Goal: Task Accomplishment & Management: Manage account settings

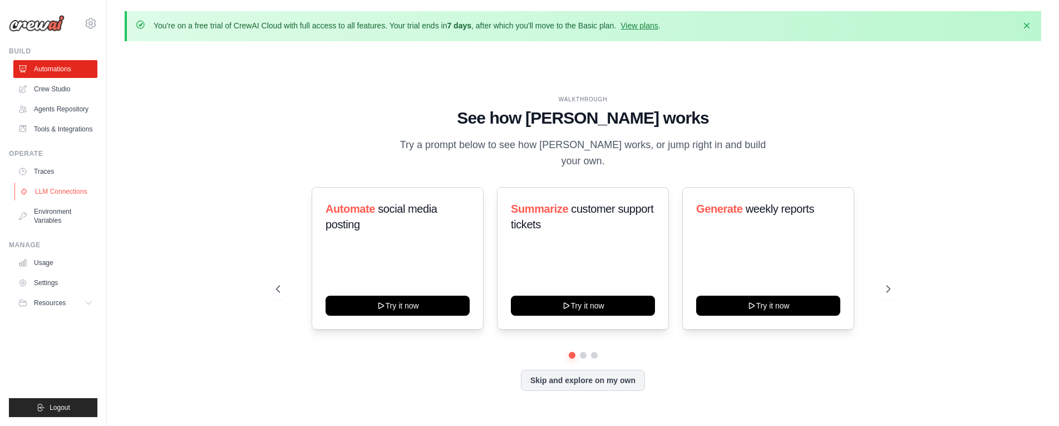
click at [55, 190] on link "LLM Connections" at bounding box center [56, 192] width 84 height 18
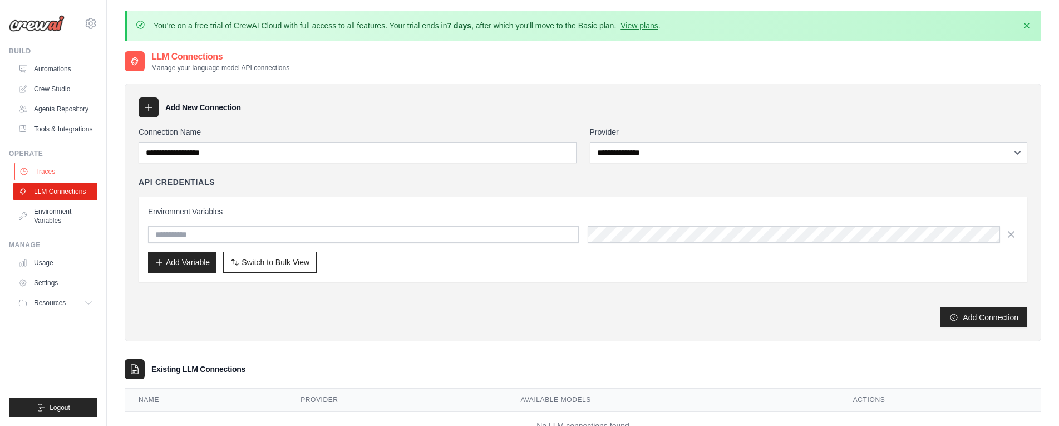
click at [37, 165] on link "Traces" at bounding box center [56, 171] width 84 height 18
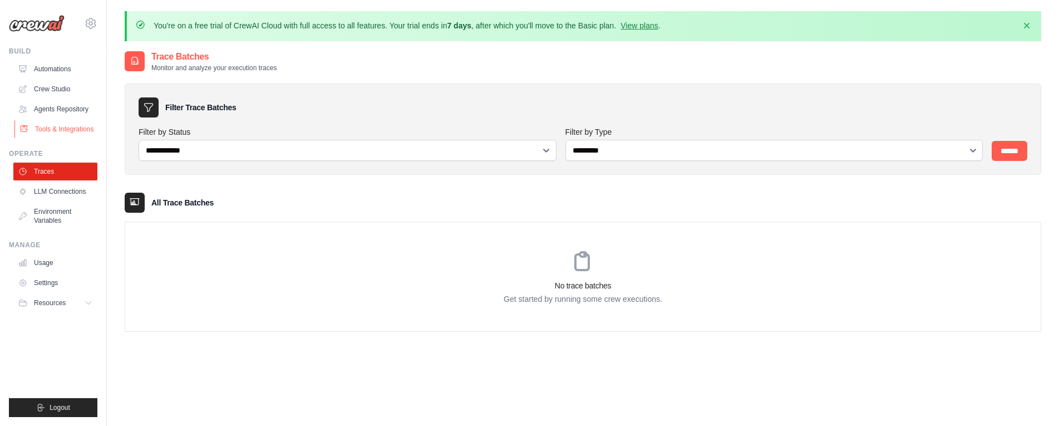
click at [47, 132] on link "Tools & Integrations" at bounding box center [56, 129] width 84 height 18
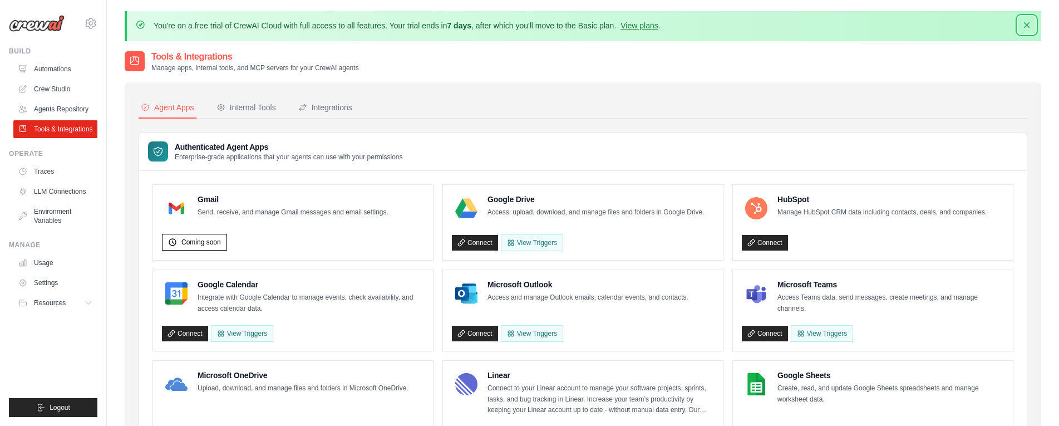
click at [1024, 27] on icon "button" at bounding box center [1026, 24] width 11 height 11
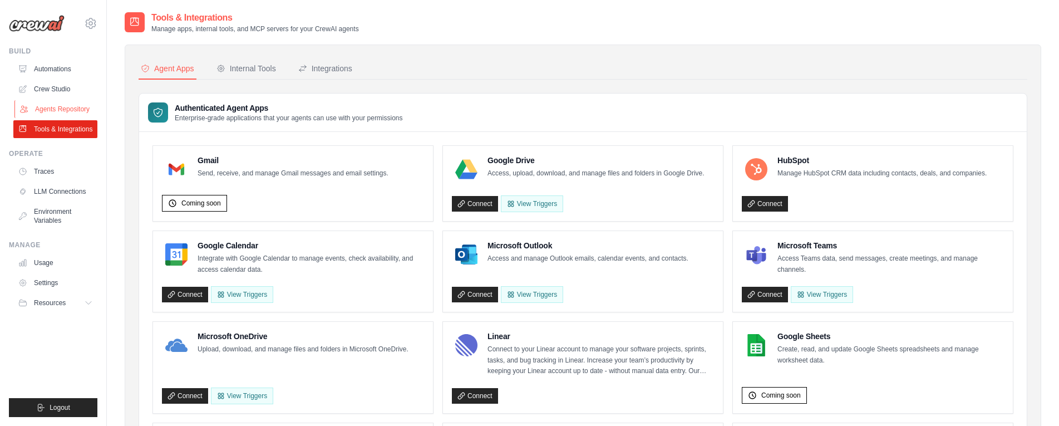
click at [31, 116] on link "Agents Repository" at bounding box center [56, 109] width 84 height 18
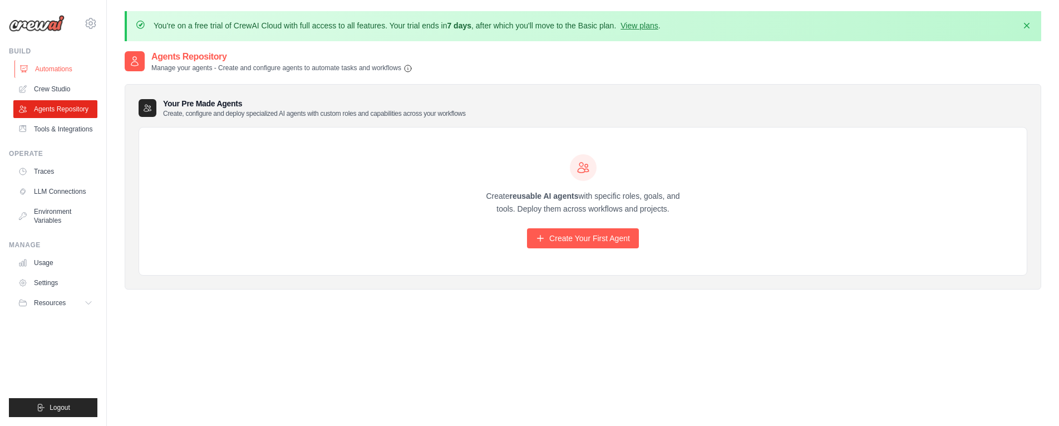
click at [26, 68] on icon at bounding box center [23, 69] width 9 height 9
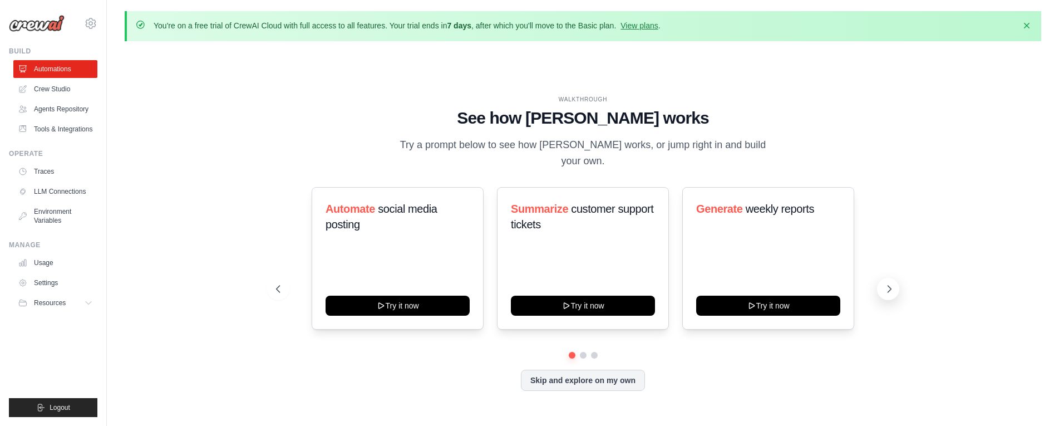
click at [893, 287] on button at bounding box center [888, 289] width 22 height 22
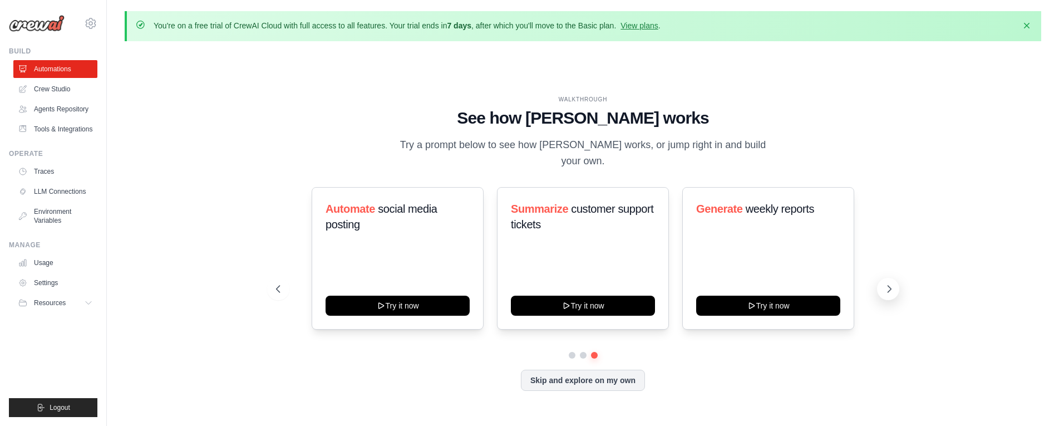
click at [893, 287] on button at bounding box center [888, 289] width 22 height 22
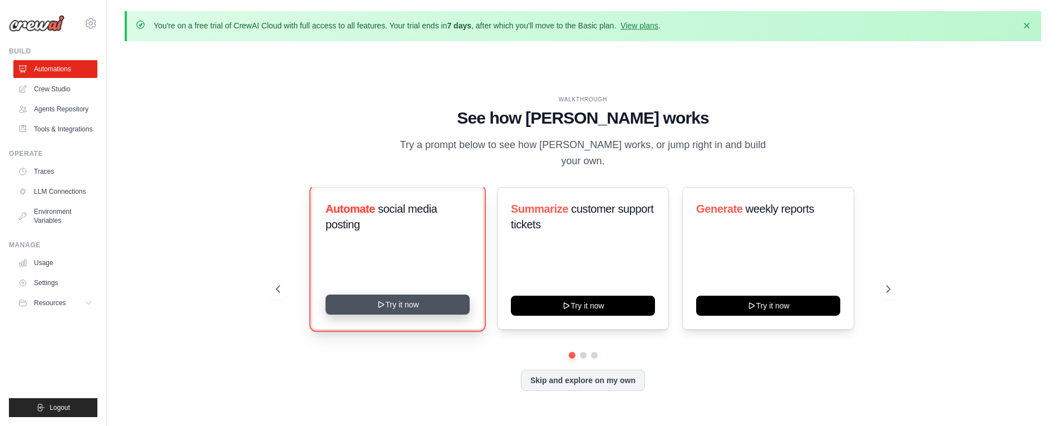
click at [400, 294] on button "Try it now" at bounding box center [398, 304] width 144 height 20
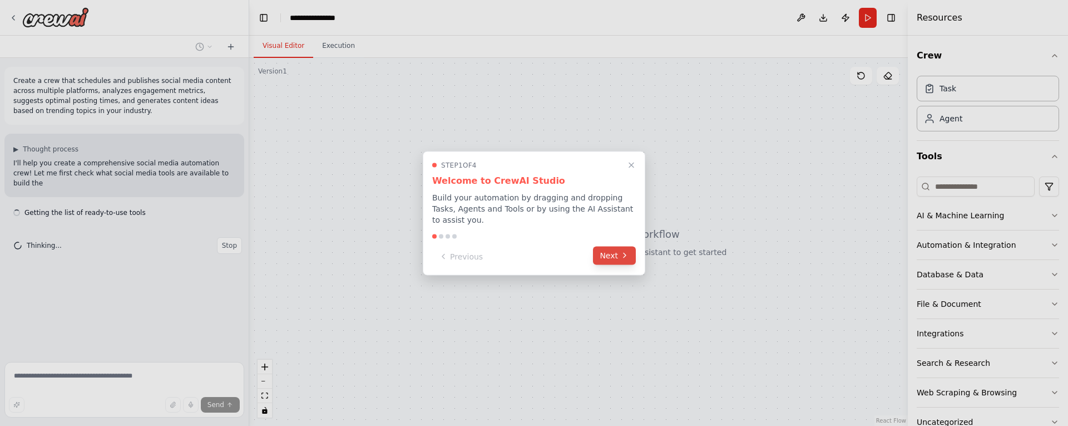
click at [605, 252] on button "Next" at bounding box center [614, 255] width 43 height 18
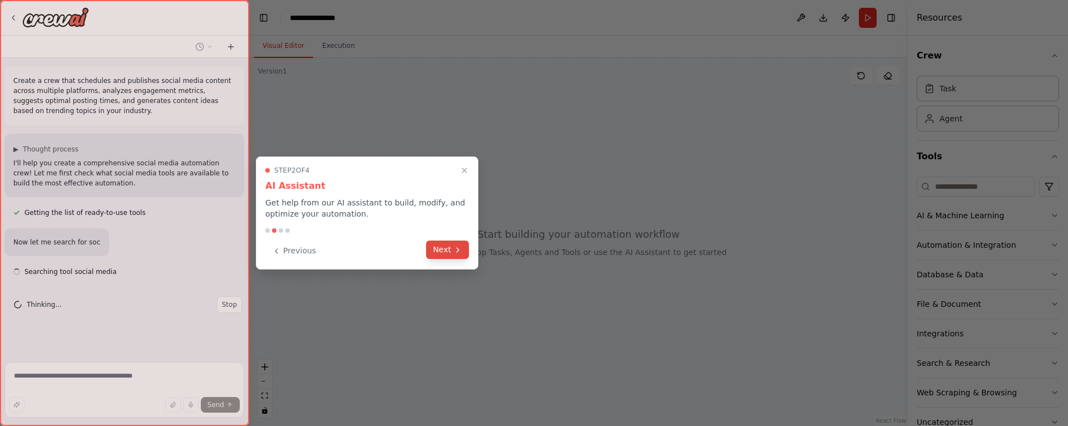
click at [436, 257] on button "Next" at bounding box center [447, 249] width 43 height 18
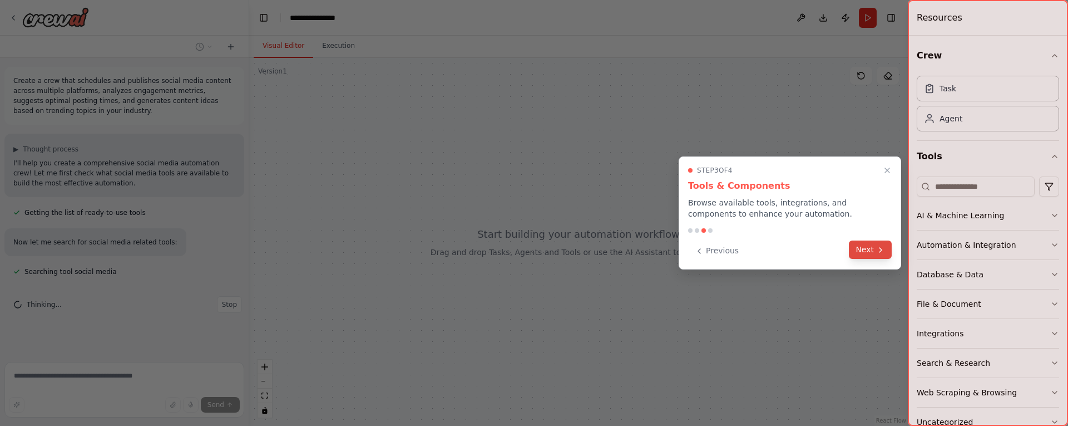
click at [875, 254] on button "Next" at bounding box center [870, 249] width 43 height 18
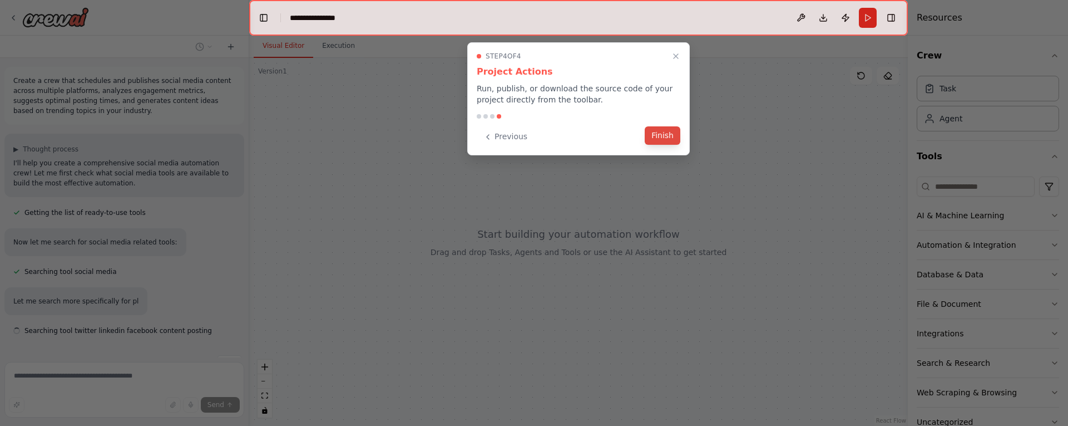
scroll to position [32, 0]
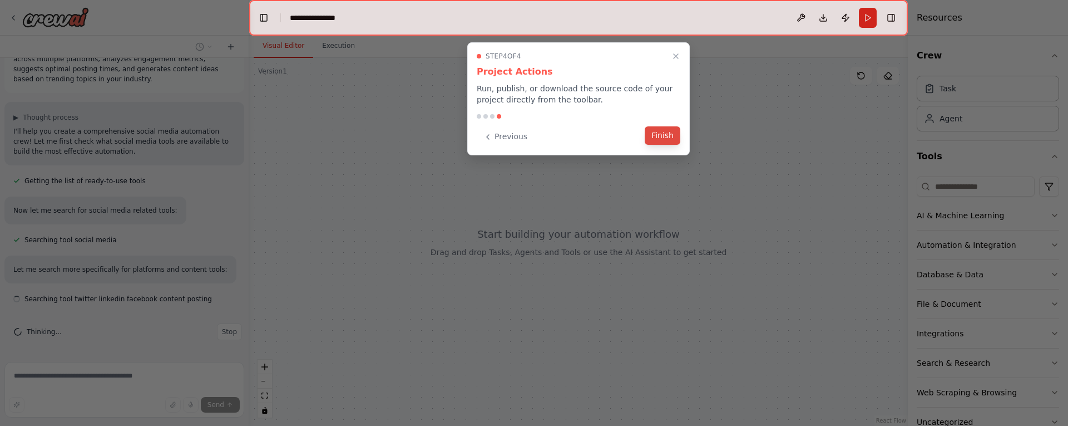
click at [666, 141] on button "Finish" at bounding box center [663, 135] width 36 height 18
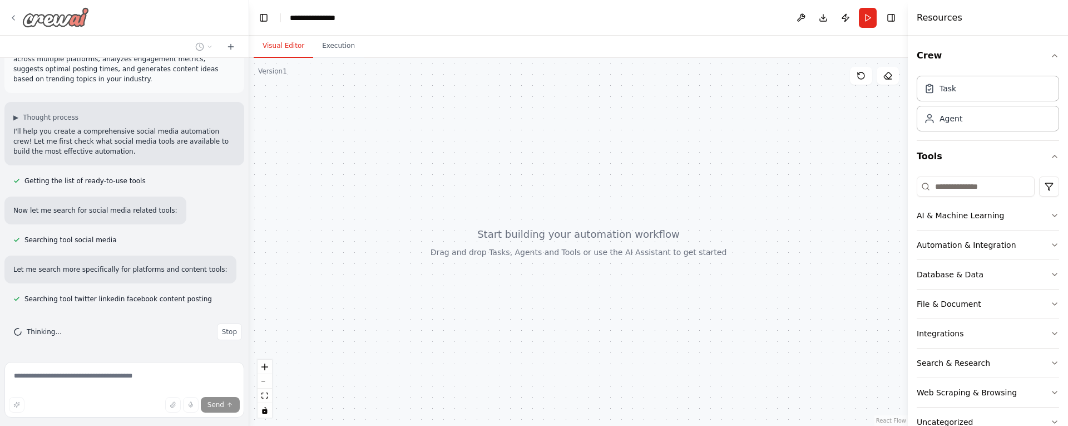
click at [18, 17] on div at bounding box center [49, 17] width 80 height 20
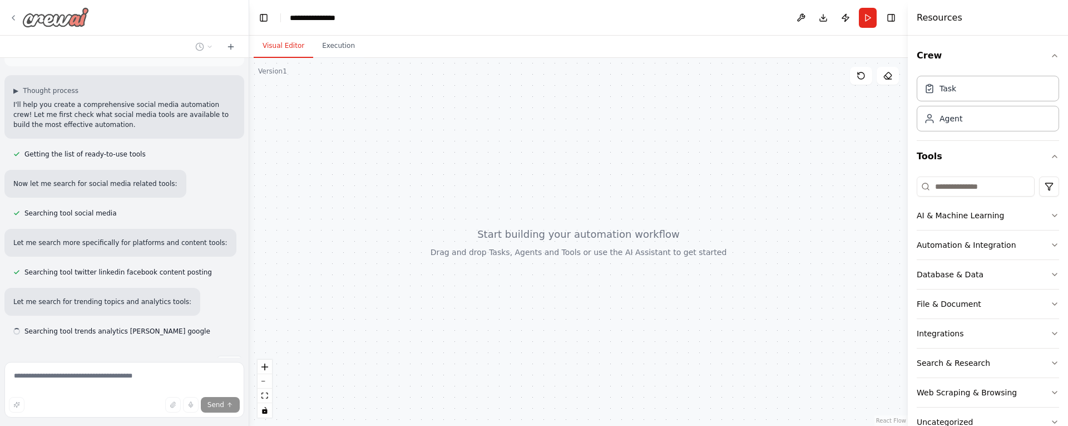
scroll to position [91, 0]
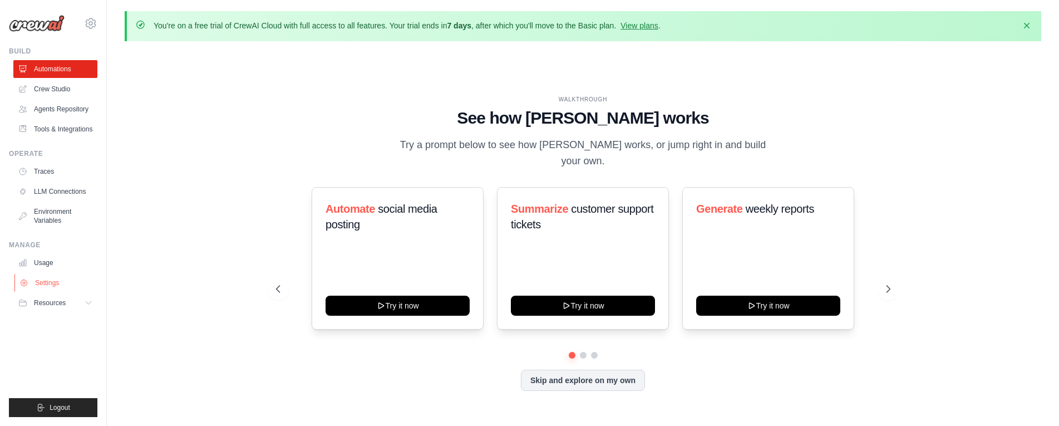
click at [44, 284] on link "Settings" at bounding box center [56, 283] width 84 height 18
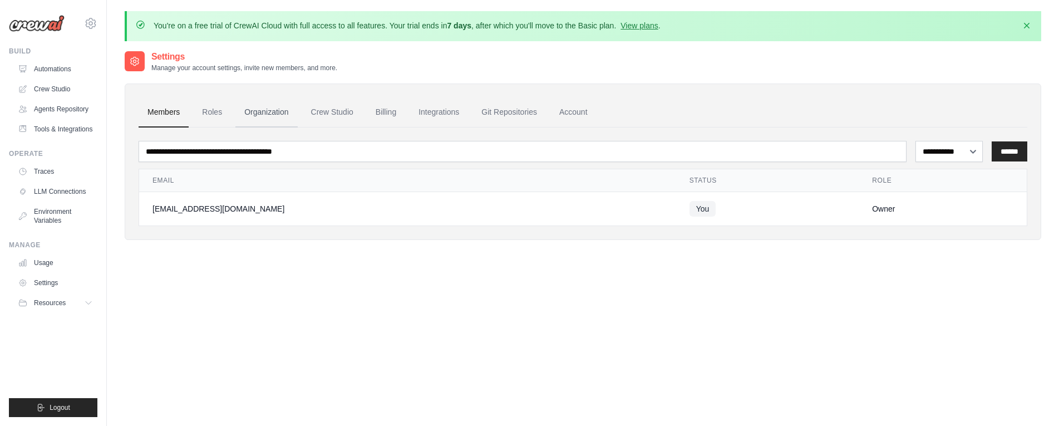
click at [257, 114] on link "Organization" at bounding box center [266, 112] width 62 height 30
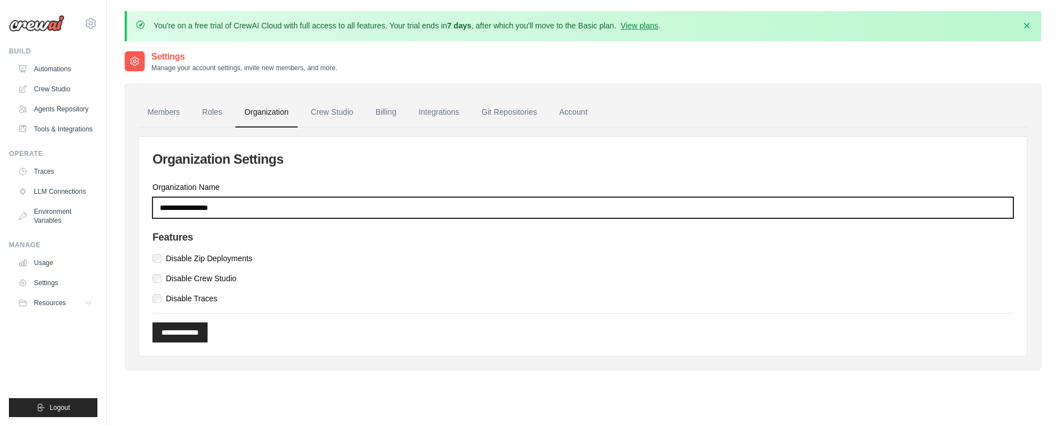
click at [252, 207] on input "Organization Name" at bounding box center [582, 207] width 861 height 21
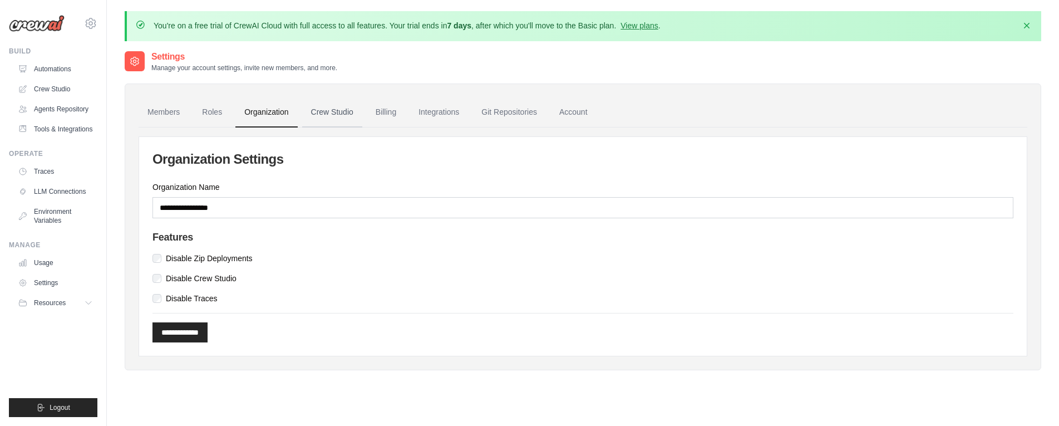
click at [328, 120] on link "Crew Studio" at bounding box center [332, 112] width 60 height 30
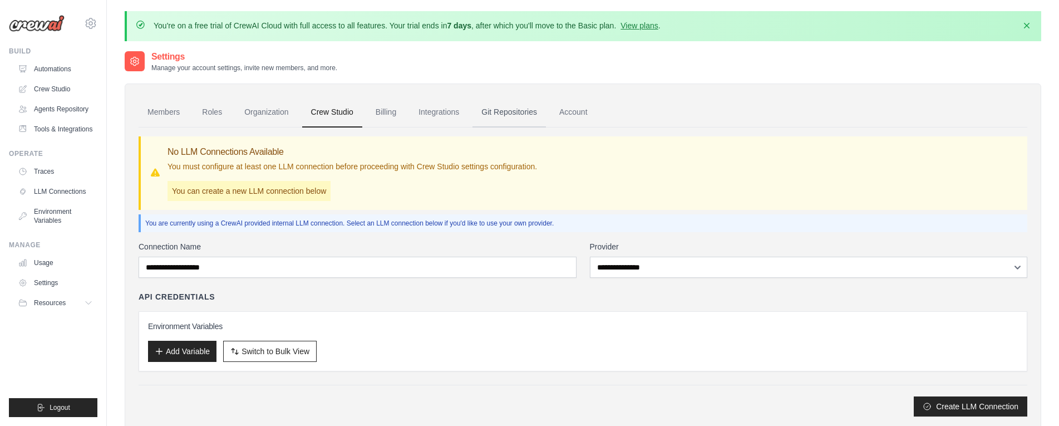
click at [508, 112] on link "Git Repositories" at bounding box center [508, 112] width 73 height 30
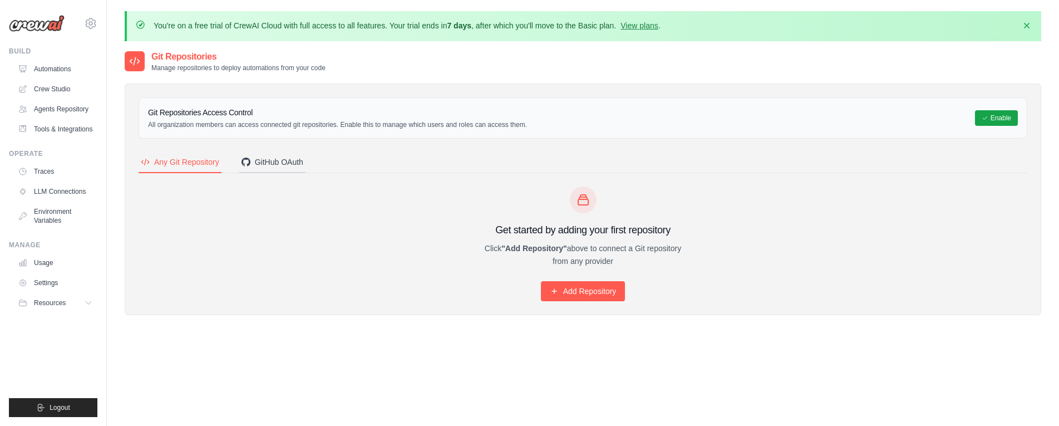
click at [271, 166] on div "GitHub OAuth" at bounding box center [273, 161] width 62 height 11
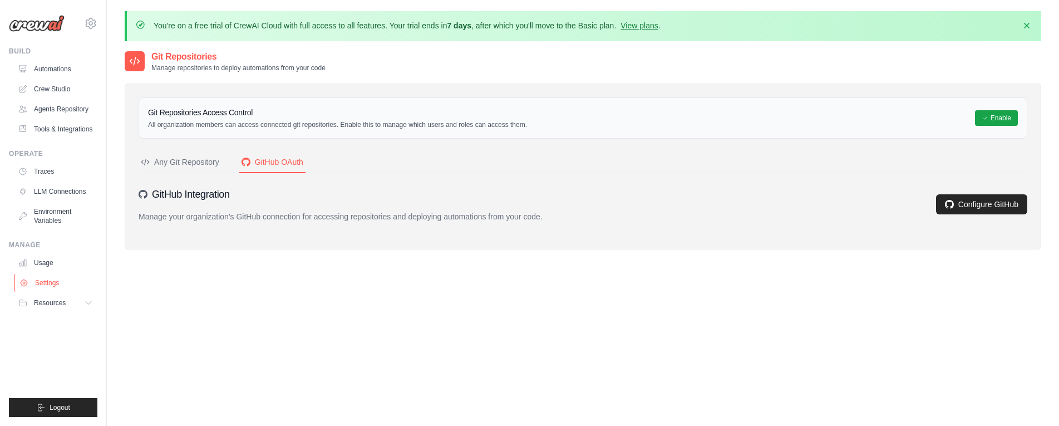
click at [52, 283] on link "Settings" at bounding box center [56, 283] width 84 height 18
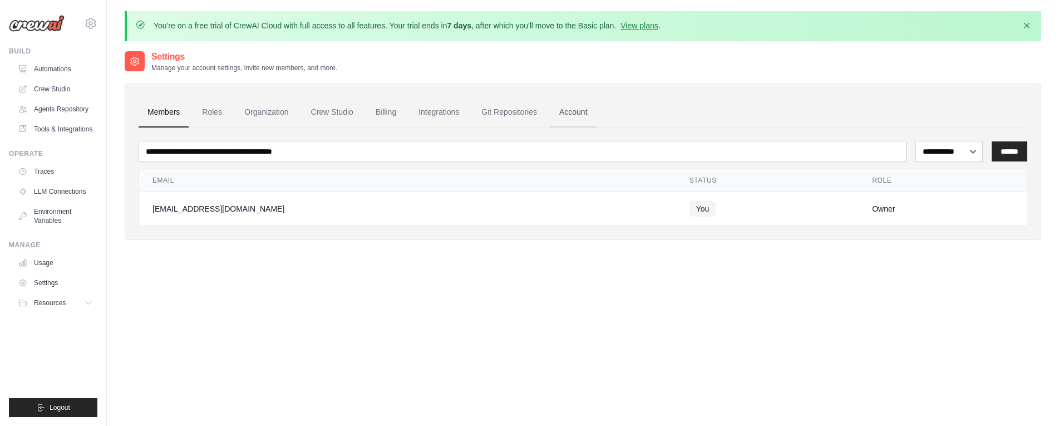
click at [561, 111] on link "Account" at bounding box center [573, 112] width 46 height 30
